Goal: Find specific page/section: Find specific page/section

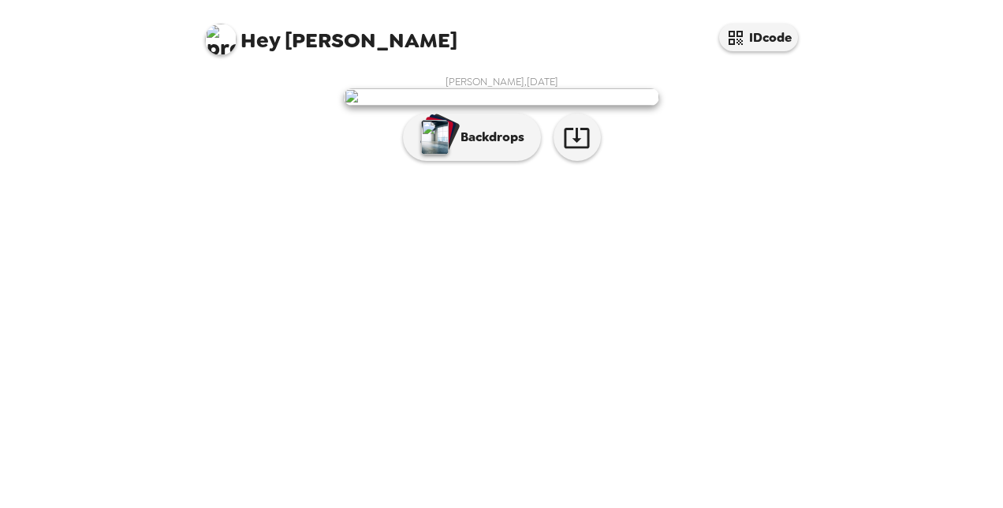
scroll to position [67, 0]
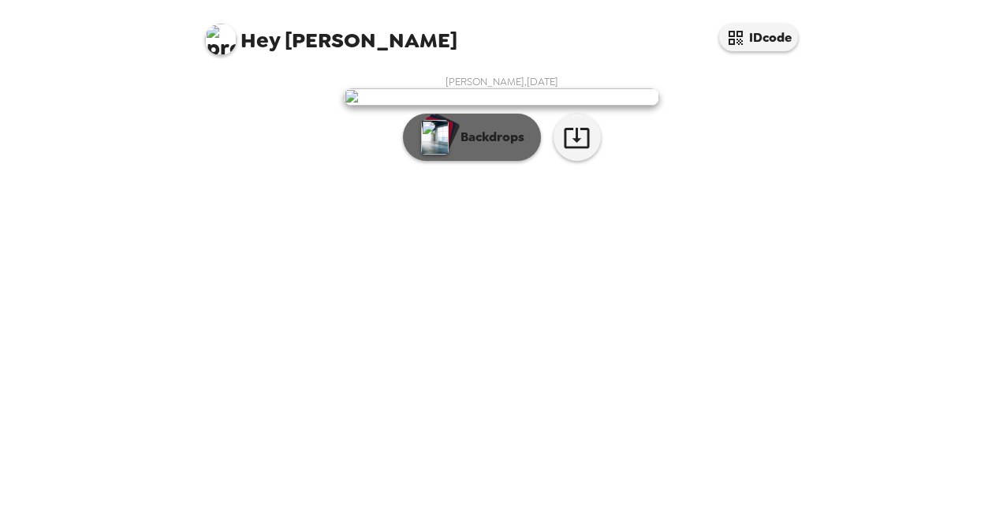
click at [504, 147] on p "Backdrops" at bounding box center [489, 137] width 72 height 19
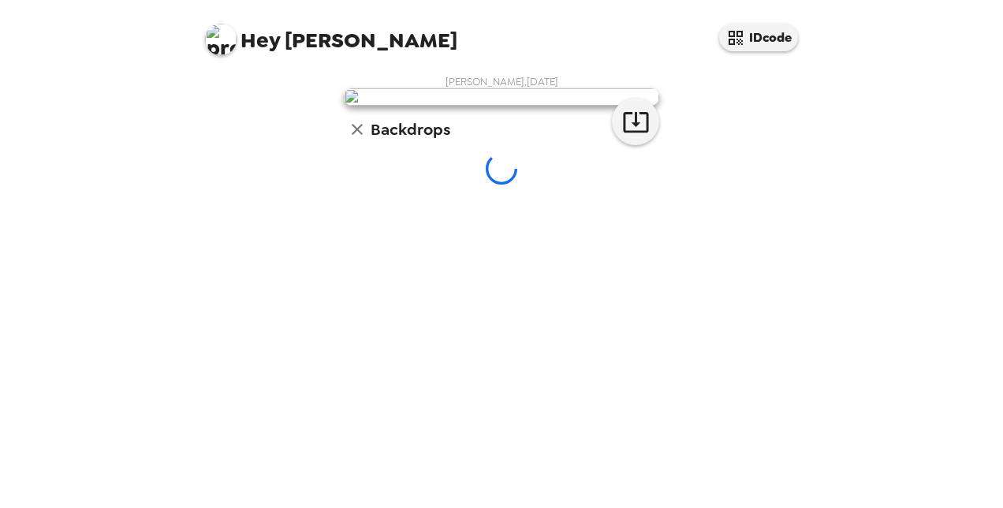
click at [504, 145] on div "Backdrops" at bounding box center [501, 130] width 315 height 32
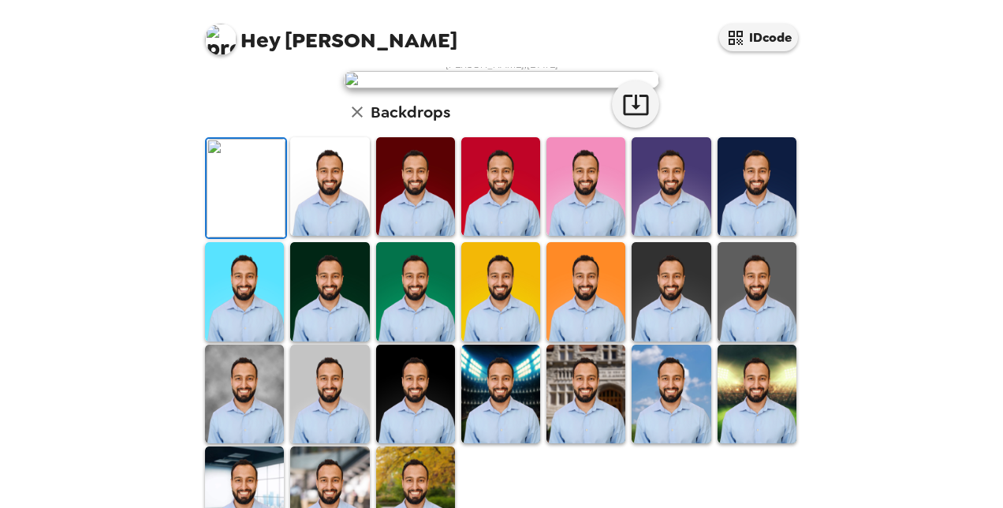
scroll to position [13, 0]
